Goal: Task Accomplishment & Management: Manage account settings

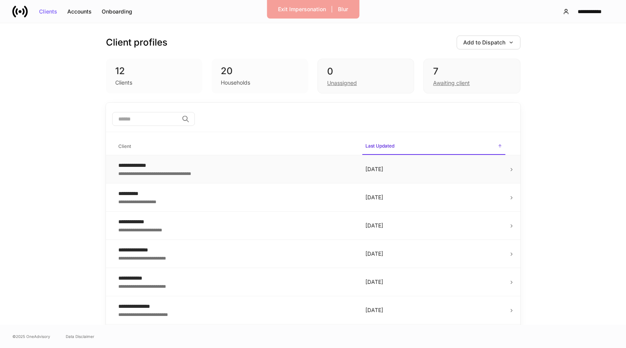
scroll to position [19, 0]
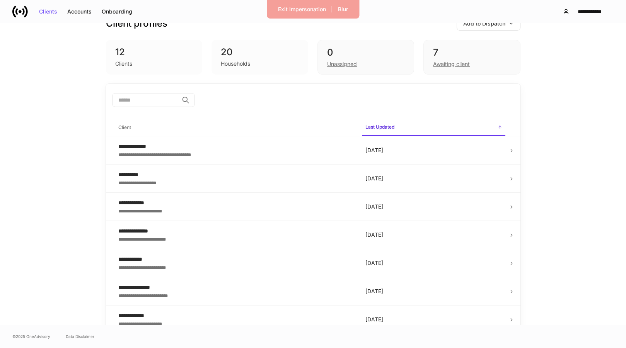
click at [161, 69] on div "12 Clients" at bounding box center [154, 57] width 97 height 35
click at [463, 50] on div "7" at bounding box center [471, 52] width 77 height 12
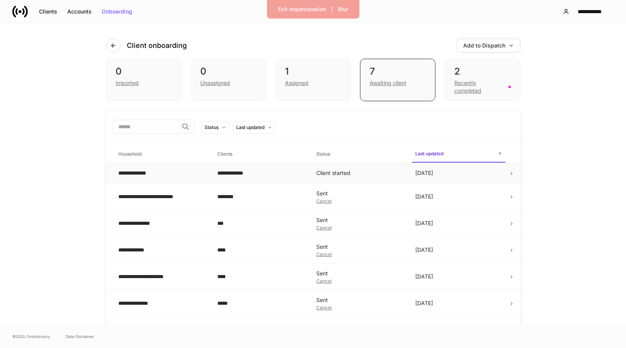
click at [269, 179] on td "**********" at bounding box center [260, 173] width 99 height 20
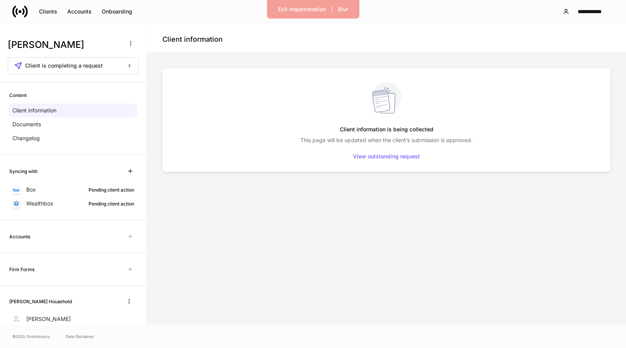
click at [253, 82] on div "Client information is being collected This page will be updated when the client…" at bounding box center [387, 122] width 436 height 99
drag, startPoint x: 306, startPoint y: 9, endPoint x: 288, endPoint y: 30, distance: 27.1
click at [288, 34] on div "**********" at bounding box center [313, 174] width 626 height 348
click at [293, 15] on div "Exit Impersonation | Blur" at bounding box center [313, 9] width 92 height 19
click at [298, 9] on div "Exit Impersonation" at bounding box center [302, 9] width 48 height 5
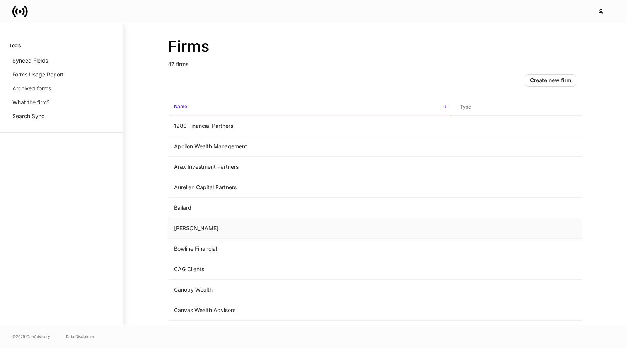
scroll to position [10, 0]
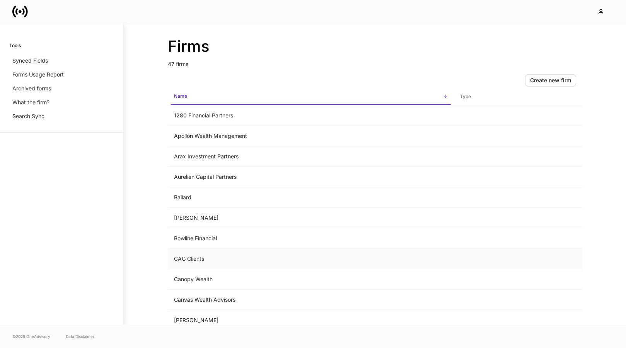
click at [255, 257] on td "CAG Clients" at bounding box center [311, 259] width 286 height 20
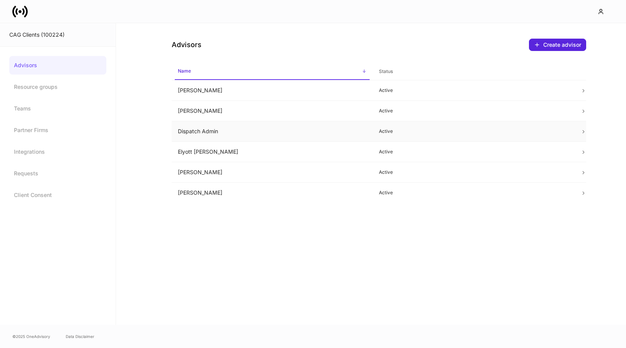
click at [266, 128] on td "Dispatch Admin" at bounding box center [272, 131] width 201 height 20
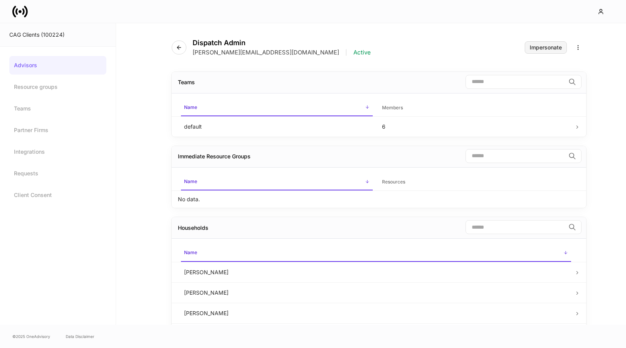
click at [554, 46] on div "Impersonate" at bounding box center [546, 47] width 32 height 5
